Goal: Task Accomplishment & Management: Use online tool/utility

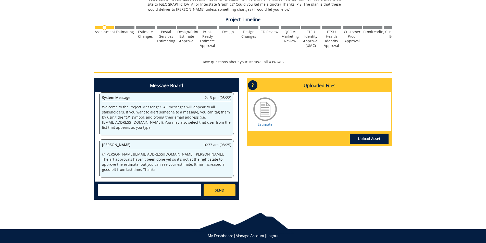
scroll to position [232218, 0]
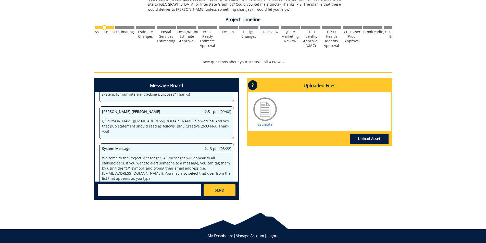
click at [450, 63] on div "260344-A EmilyGoepel-Posters: Promotional/Event - Paper [SLE: High School Couns…" at bounding box center [243, 52] width 486 height 304
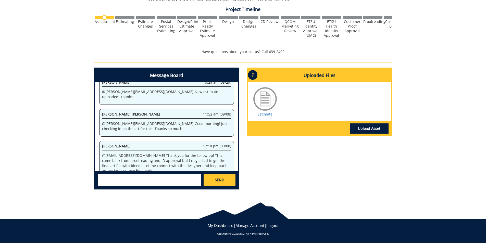
scroll to position [240166, 0]
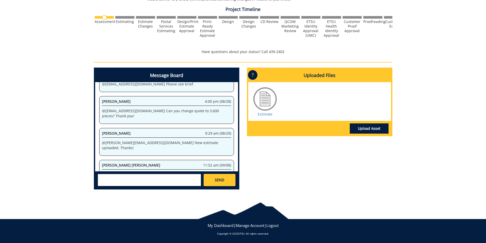
drag, startPoint x: 159, startPoint y: 160, endPoint x: 121, endPoint y: 160, distance: 38.0
copy p "BMC Creative 260344-A"
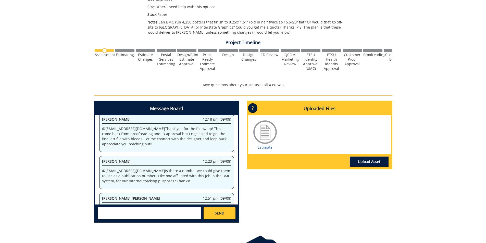
scroll to position [163, 0]
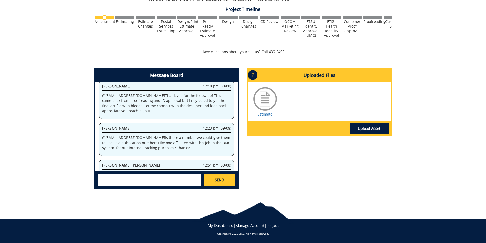
drag, startPoint x: 160, startPoint y: 160, endPoint x: 121, endPoint y: 159, distance: 39.3
click at [121, 172] on p "@ [PERSON_NAME][EMAIL_ADDRESS][DOMAIN_NAME] No worries! And yes, that pub state…" at bounding box center [166, 179] width 129 height 15
copy p "BMC Creative 260344-A."
